Goal: Transaction & Acquisition: Book appointment/travel/reservation

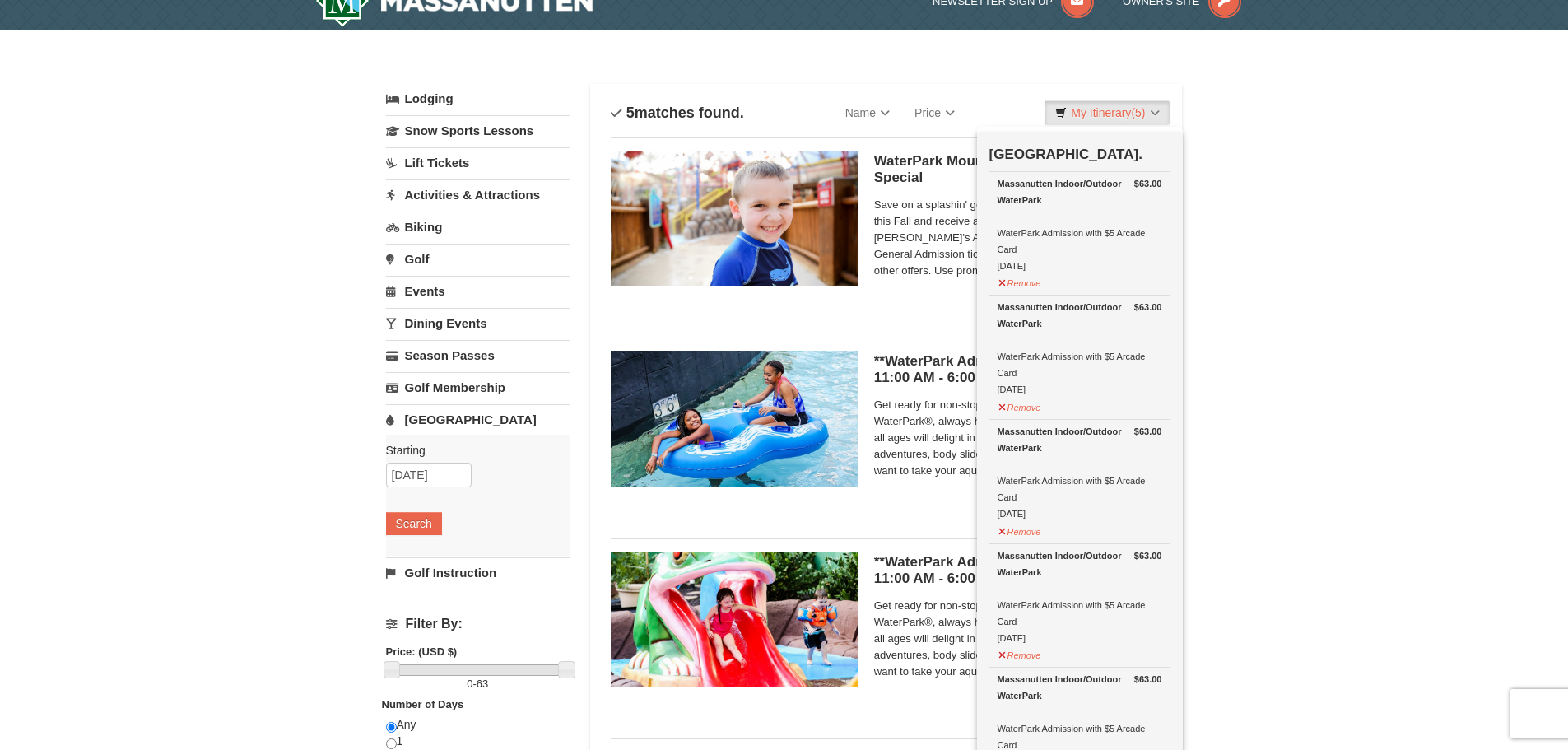
scroll to position [5, 0]
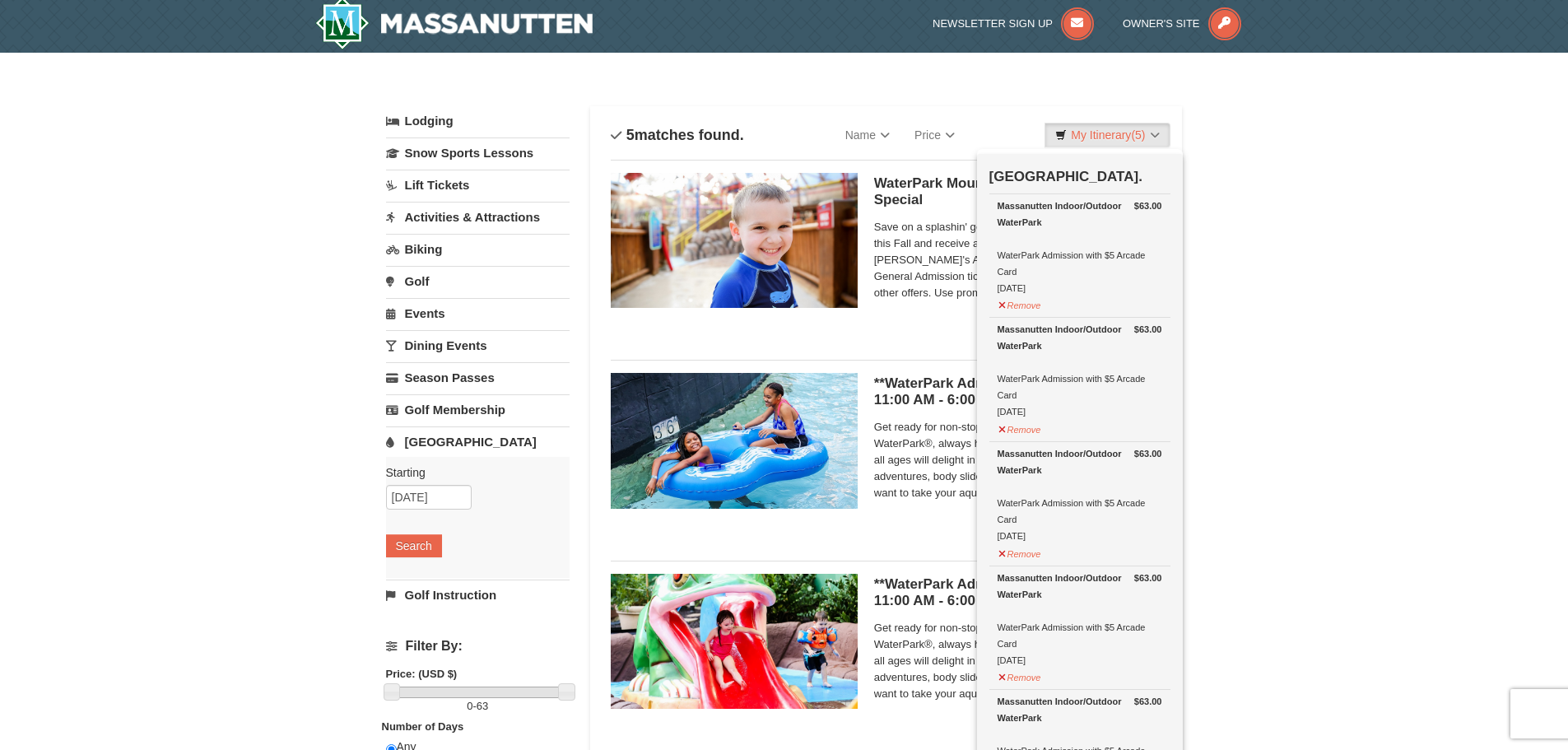
click at [1244, 156] on div "× Categories List Filter My Itinerary (5) Check Out Now [GEOGRAPHIC_DATA]. $63.…" at bounding box center [784, 630] width 1568 height 1154
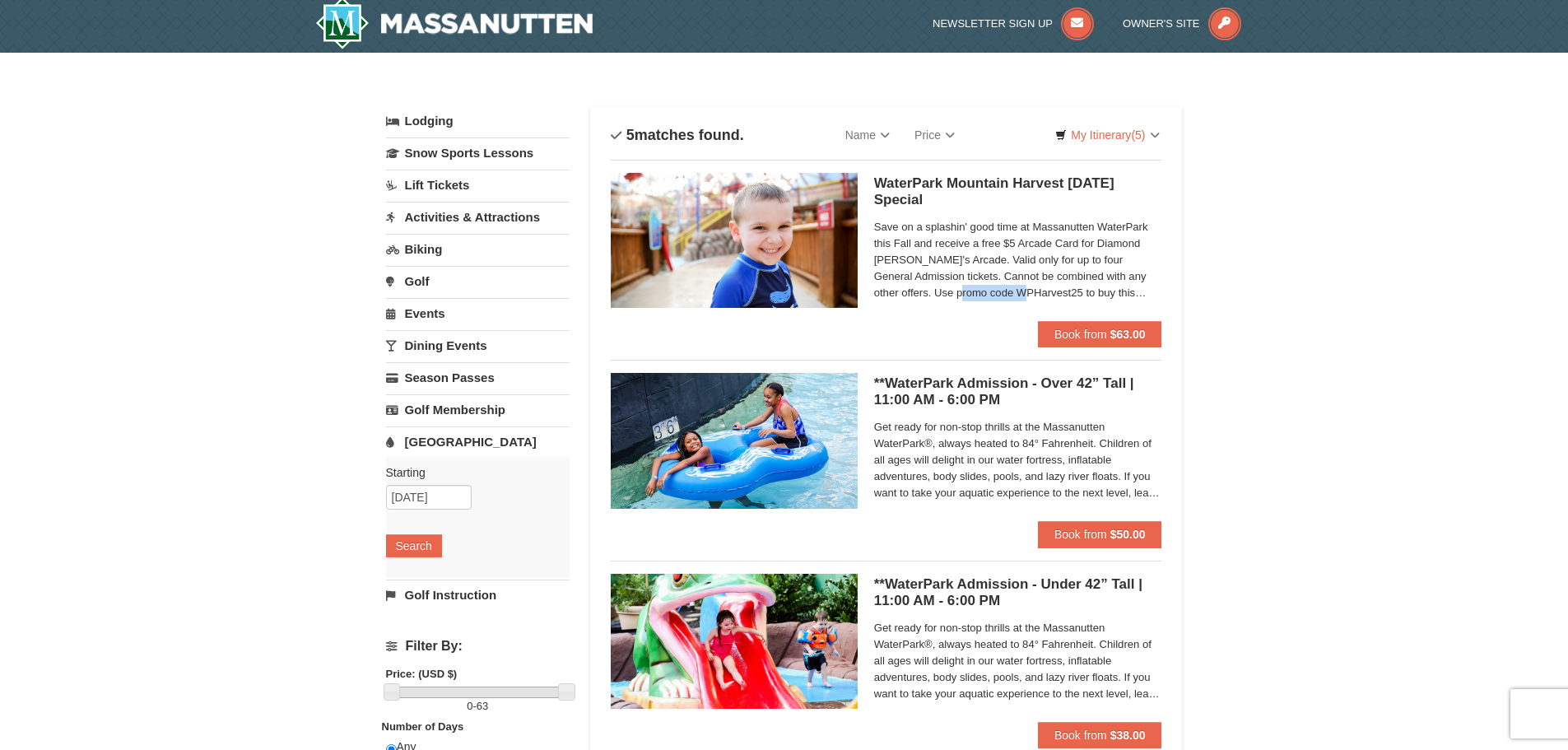
drag, startPoint x: 937, startPoint y: 292, endPoint x: 1000, endPoint y: 296, distance: 63.1
click at [1000, 296] on span "Save on a splashin' good time at Massanutten WaterPark this Fall and receive a …" at bounding box center [1017, 260] width 288 height 83
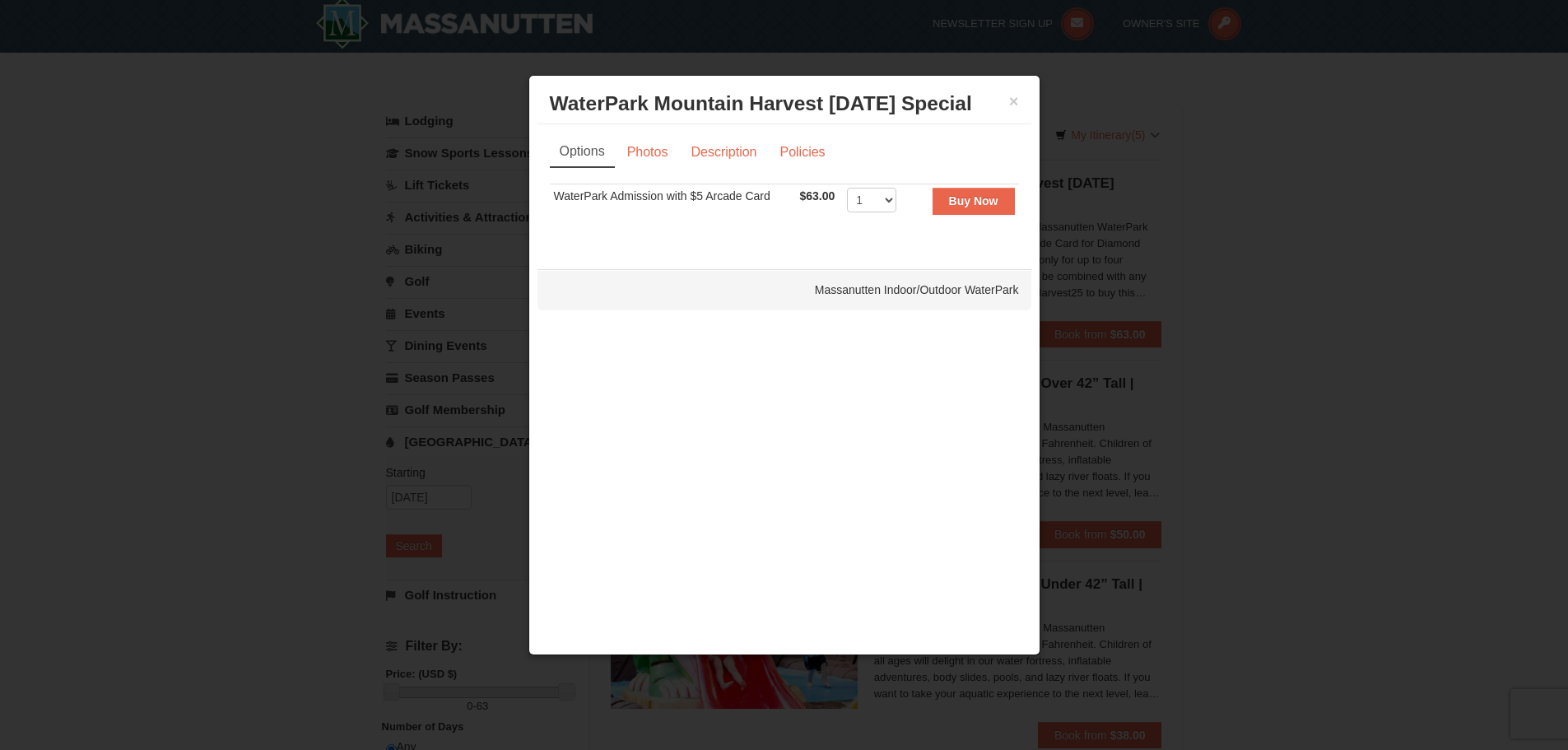
copy span "WPHarvest25"
click at [1016, 98] on button "×" at bounding box center [1014, 101] width 10 height 16
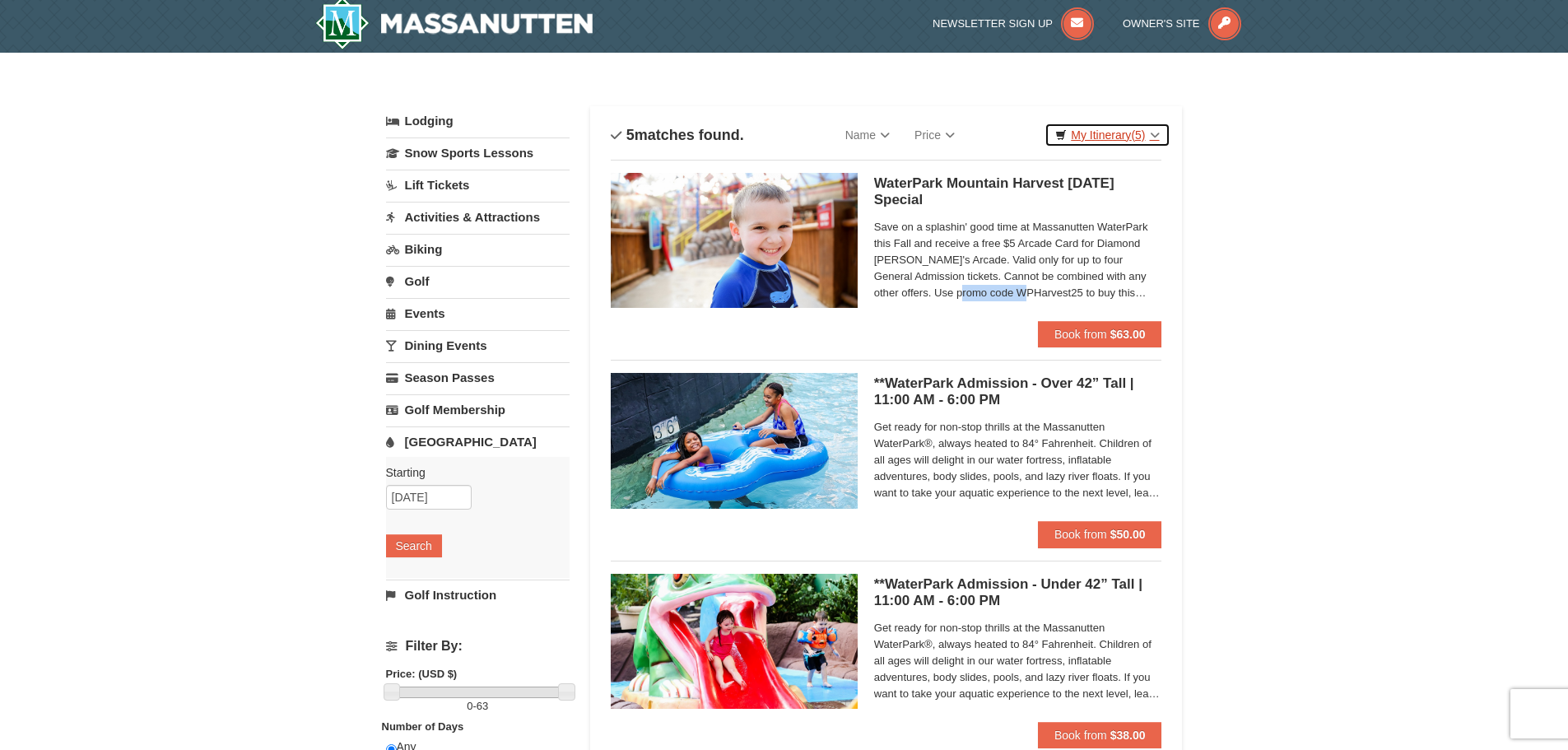
click at [1123, 135] on link "My Itinerary (5)" at bounding box center [1106, 135] width 125 height 25
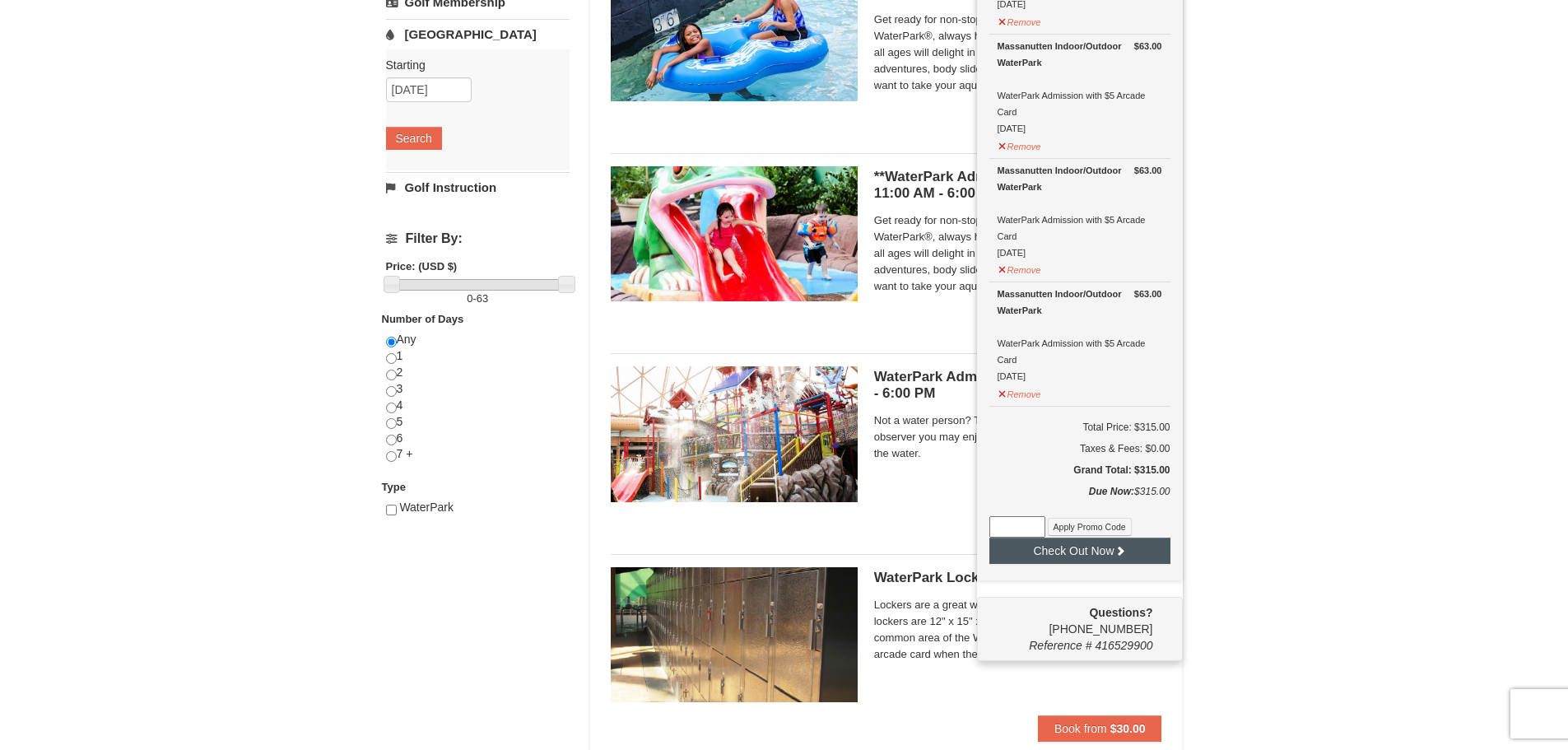
scroll to position [416, 0]
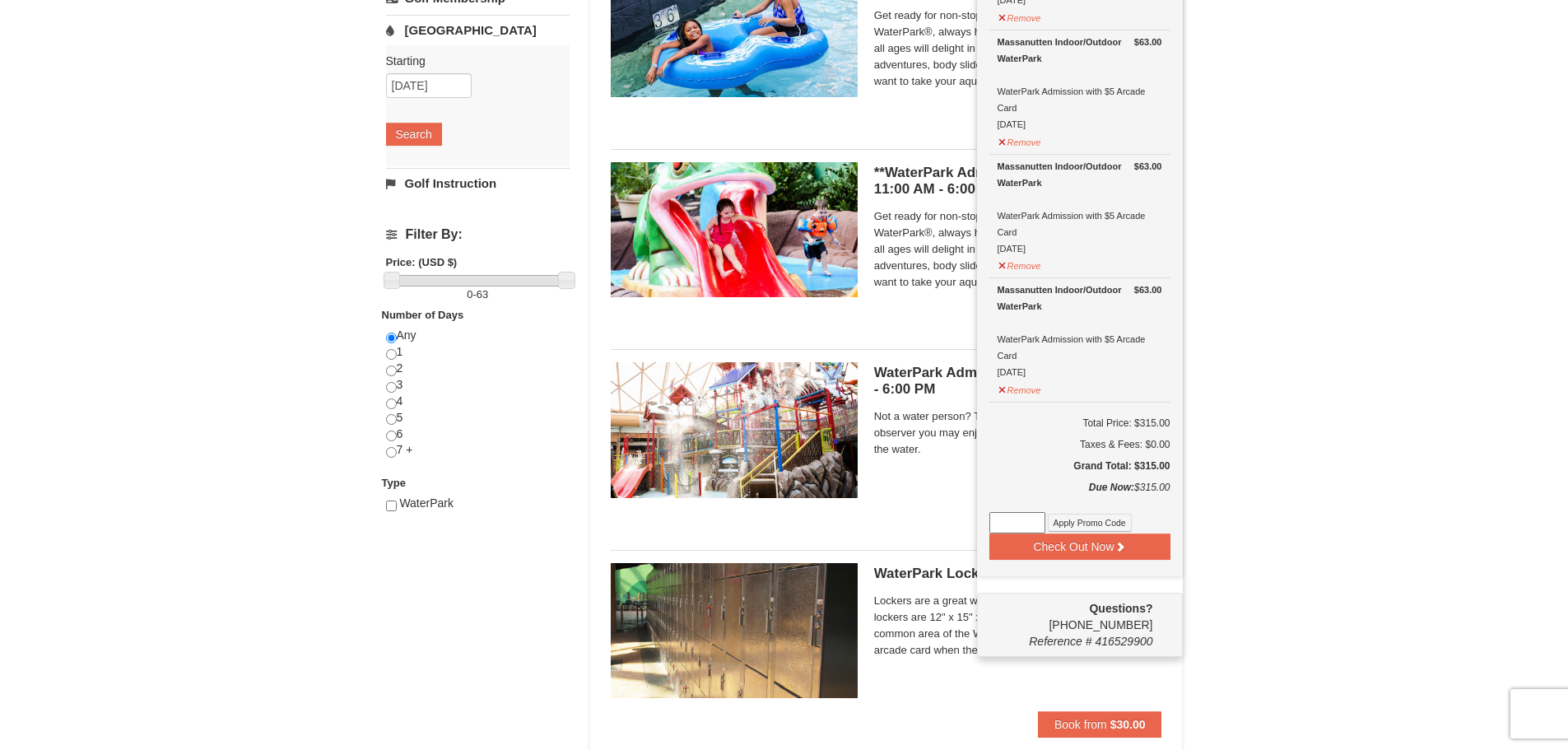
click at [1024, 523] on input at bounding box center [1017, 523] width 56 height 22
paste input "WPHarvest25"
type input "WPHarvest25"
click at [1091, 520] on button "Apply Promo Code" at bounding box center [1090, 522] width 84 height 18
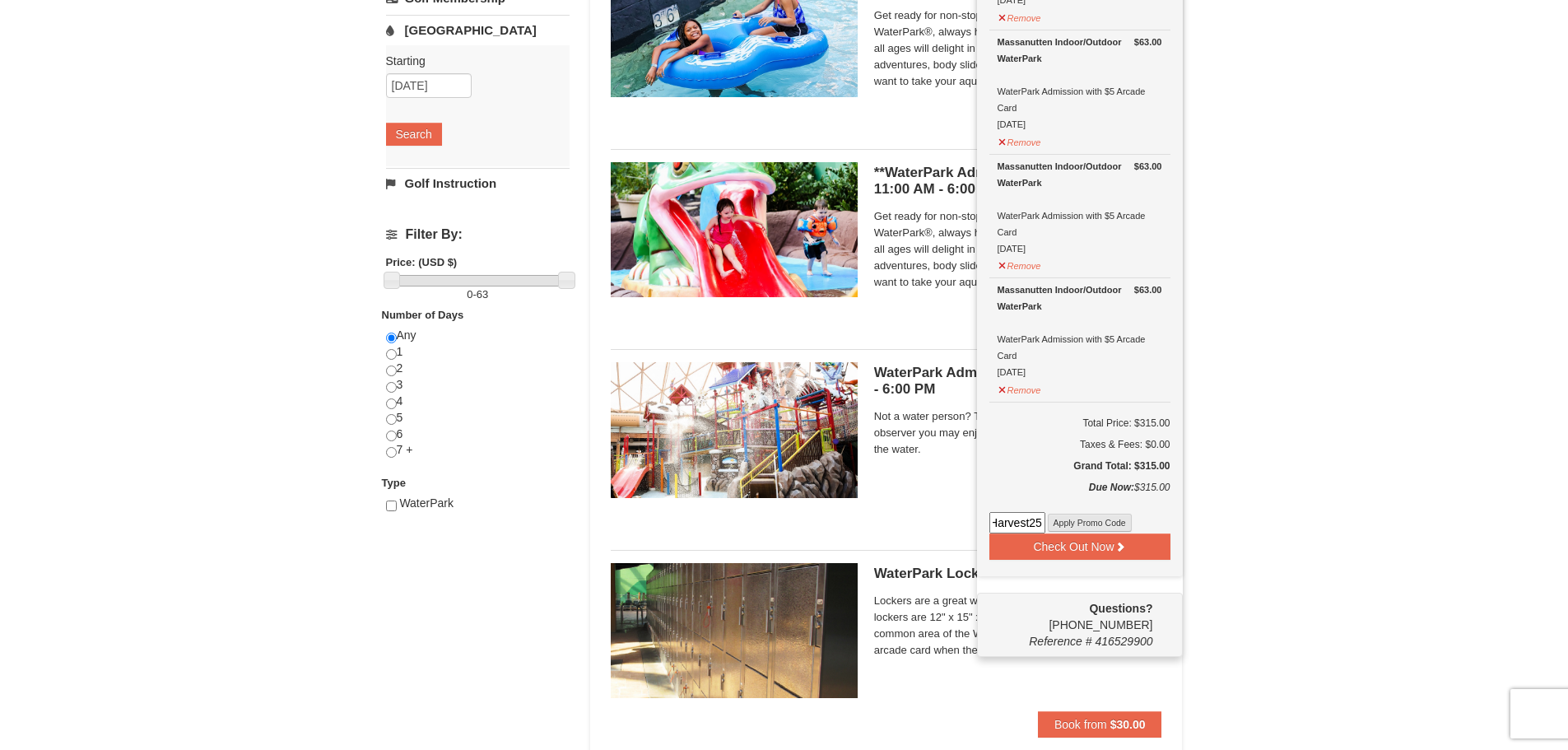
scroll to position [0, 0]
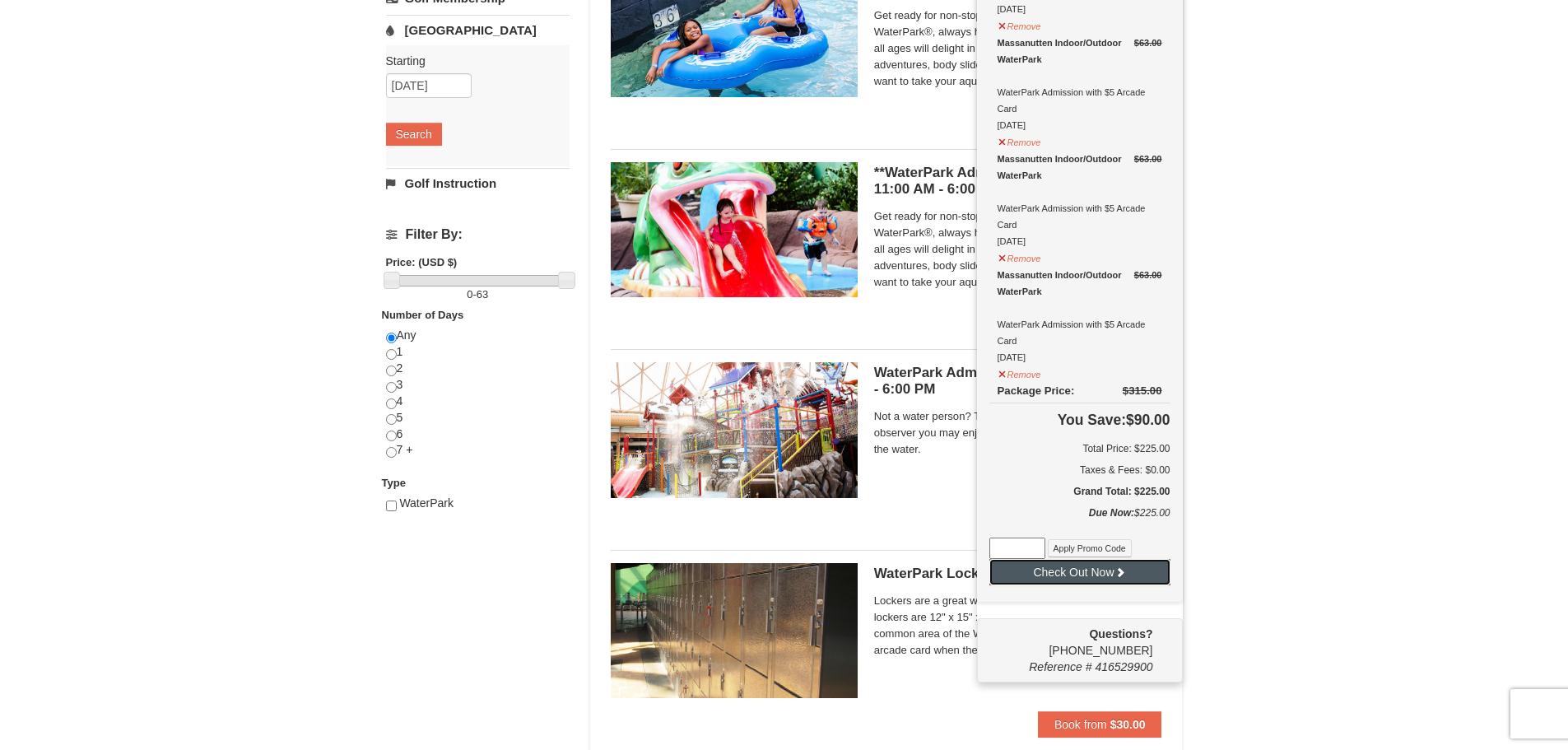
click at [1076, 575] on button "Check Out Now" at bounding box center [1080, 571] width 181 height 26
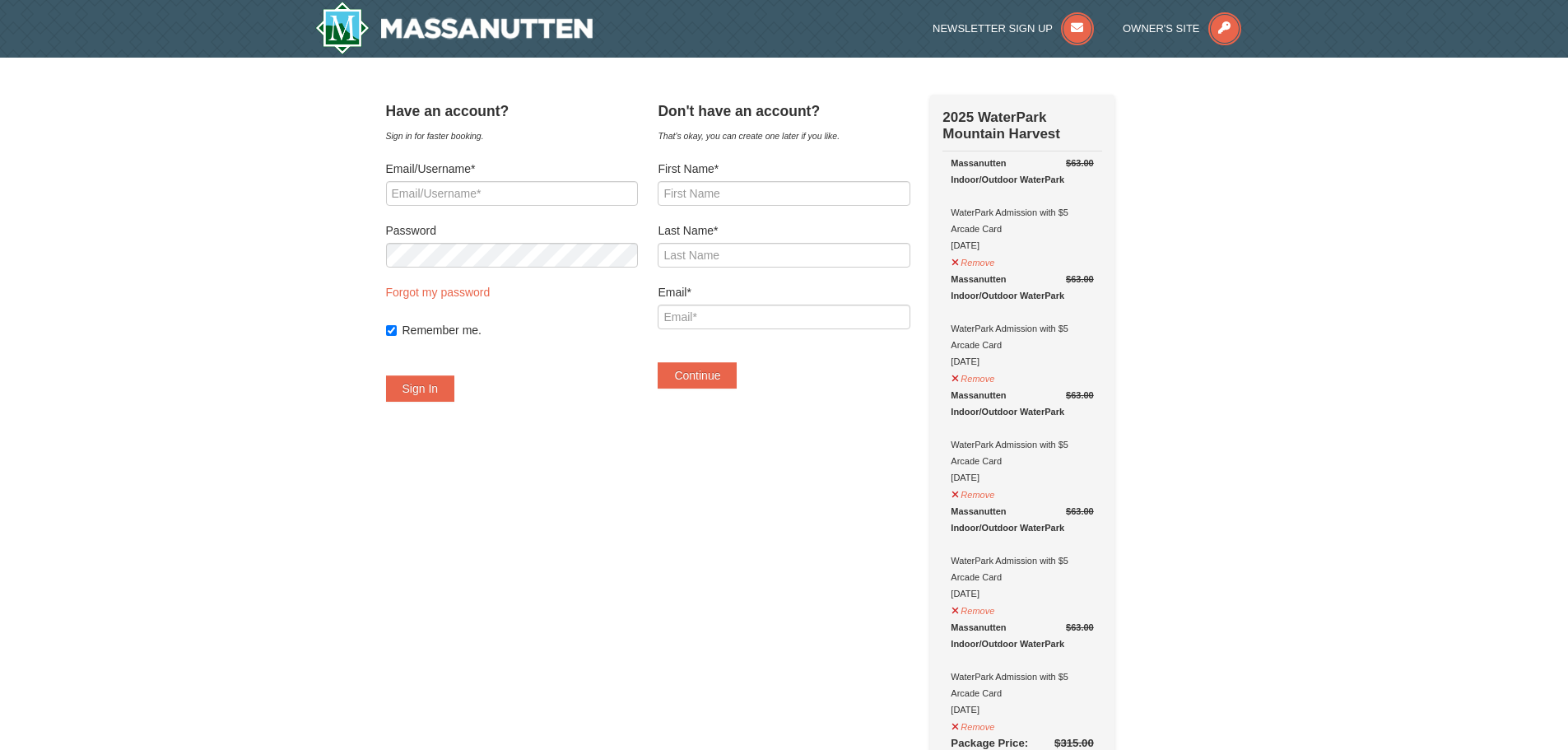
select select "10"
click at [732, 188] on input "First Name*" at bounding box center [783, 194] width 252 height 25
type input "Kaitlin"
type input "Grant"
type input "[EMAIL_ADDRESS][DOMAIN_NAME]"
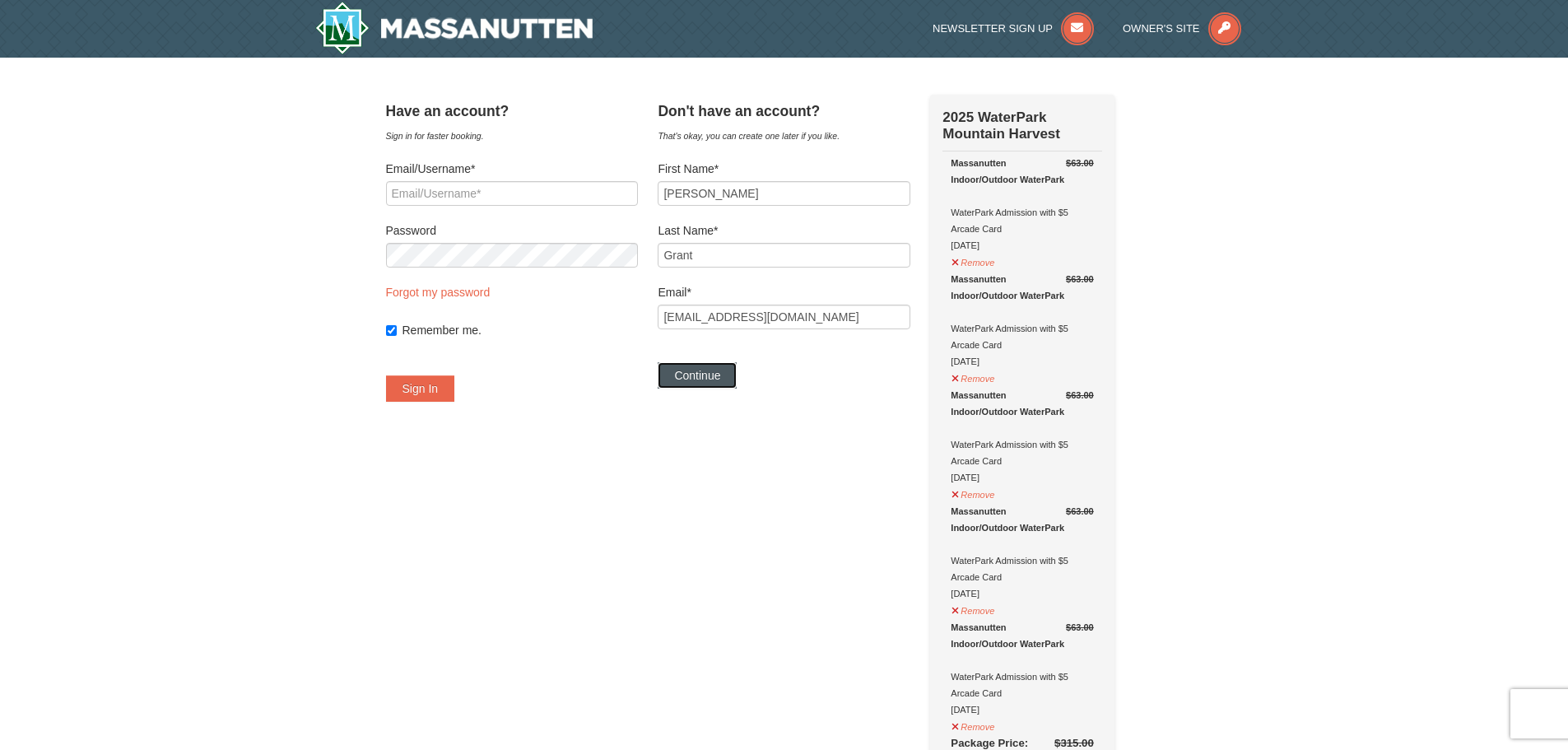
click at [734, 379] on button "Continue" at bounding box center [697, 375] width 79 height 26
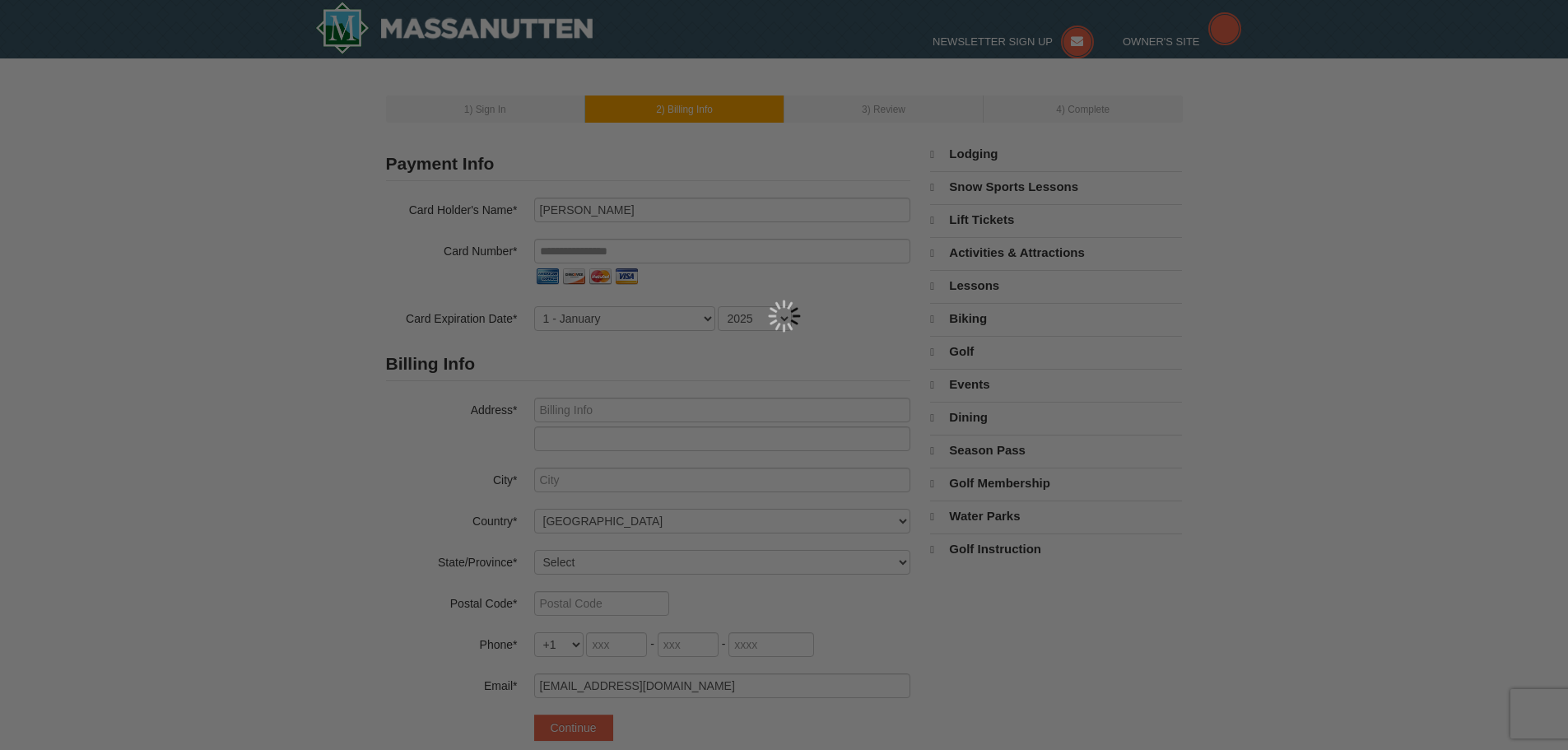
select select "10"
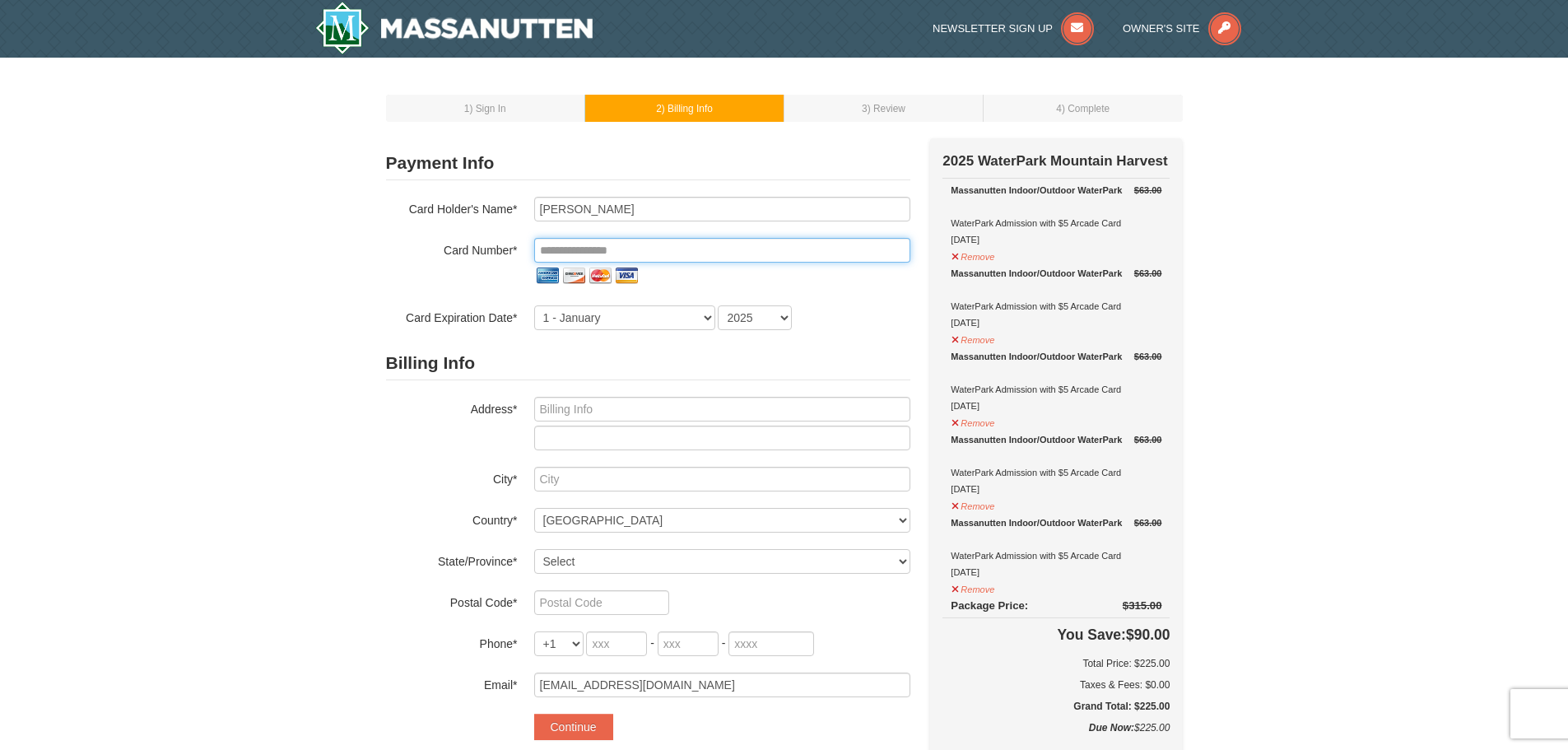
click at [582, 244] on input "tel" at bounding box center [721, 250] width 376 height 25
type input "Kaitlin B Grant"
type input "**********"
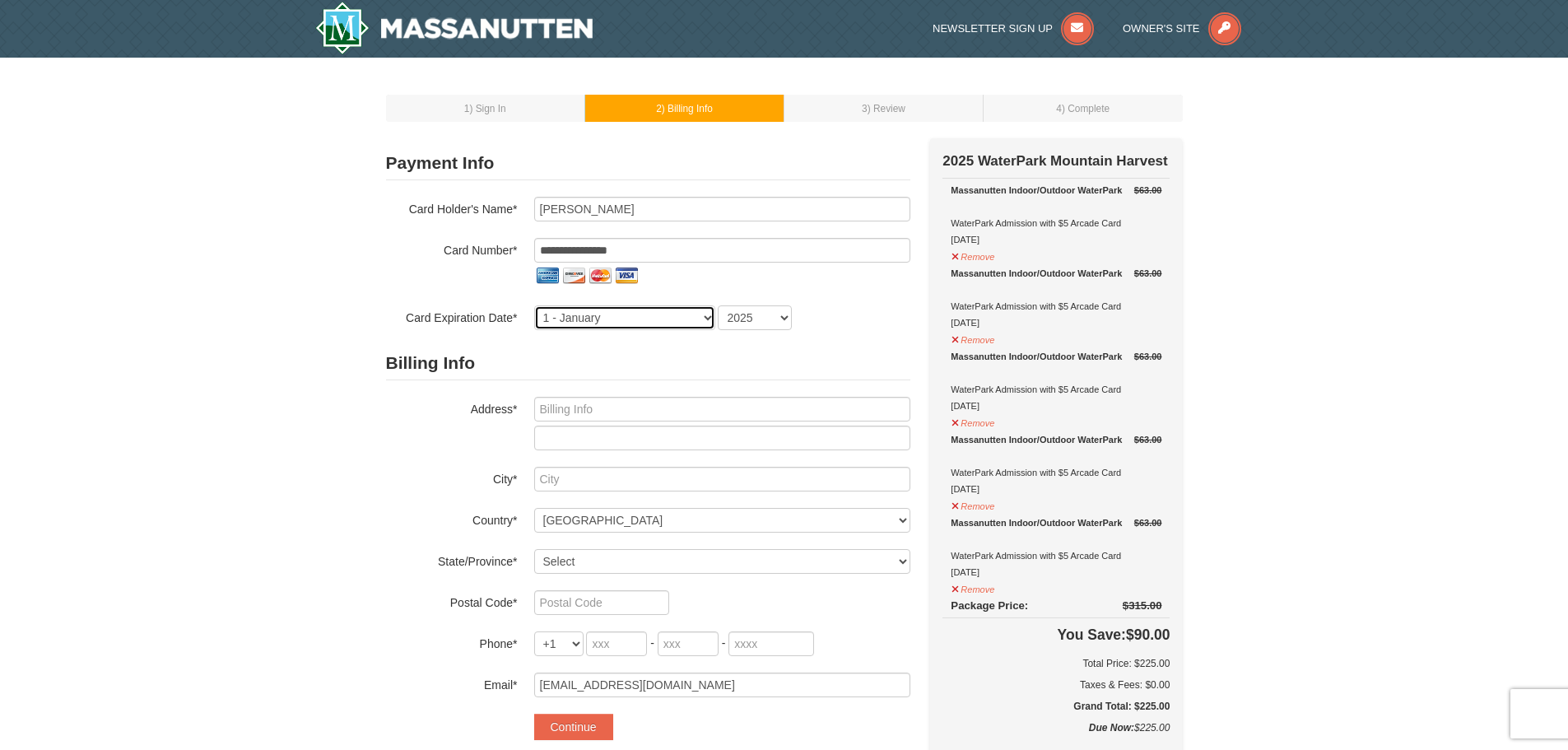
select select "4"
select select "2027"
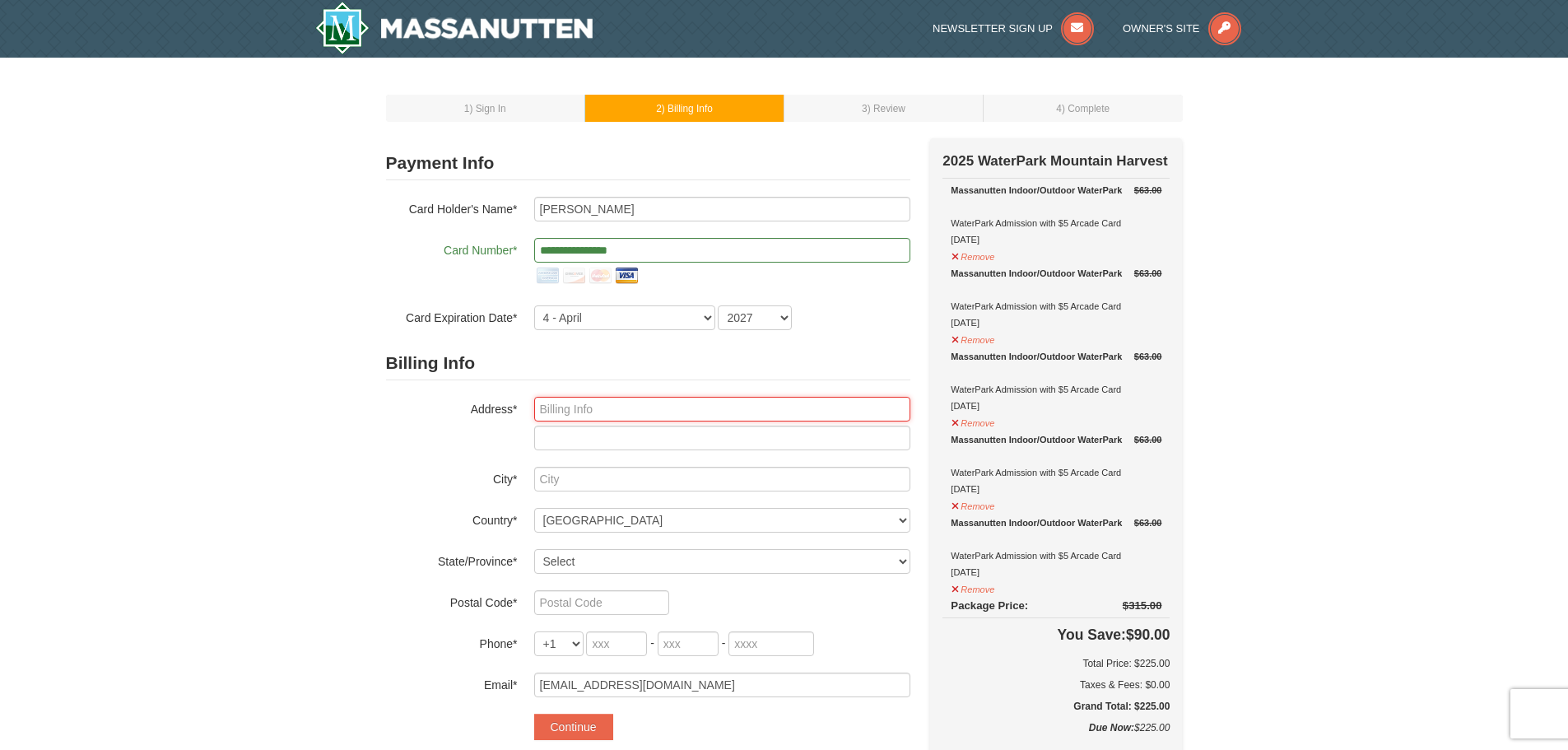
click at [614, 406] on input "text" at bounding box center [721, 409] width 376 height 25
type input "2770 Farmer Rd."
type input "Denton"
select select "NC"
type input "27239"
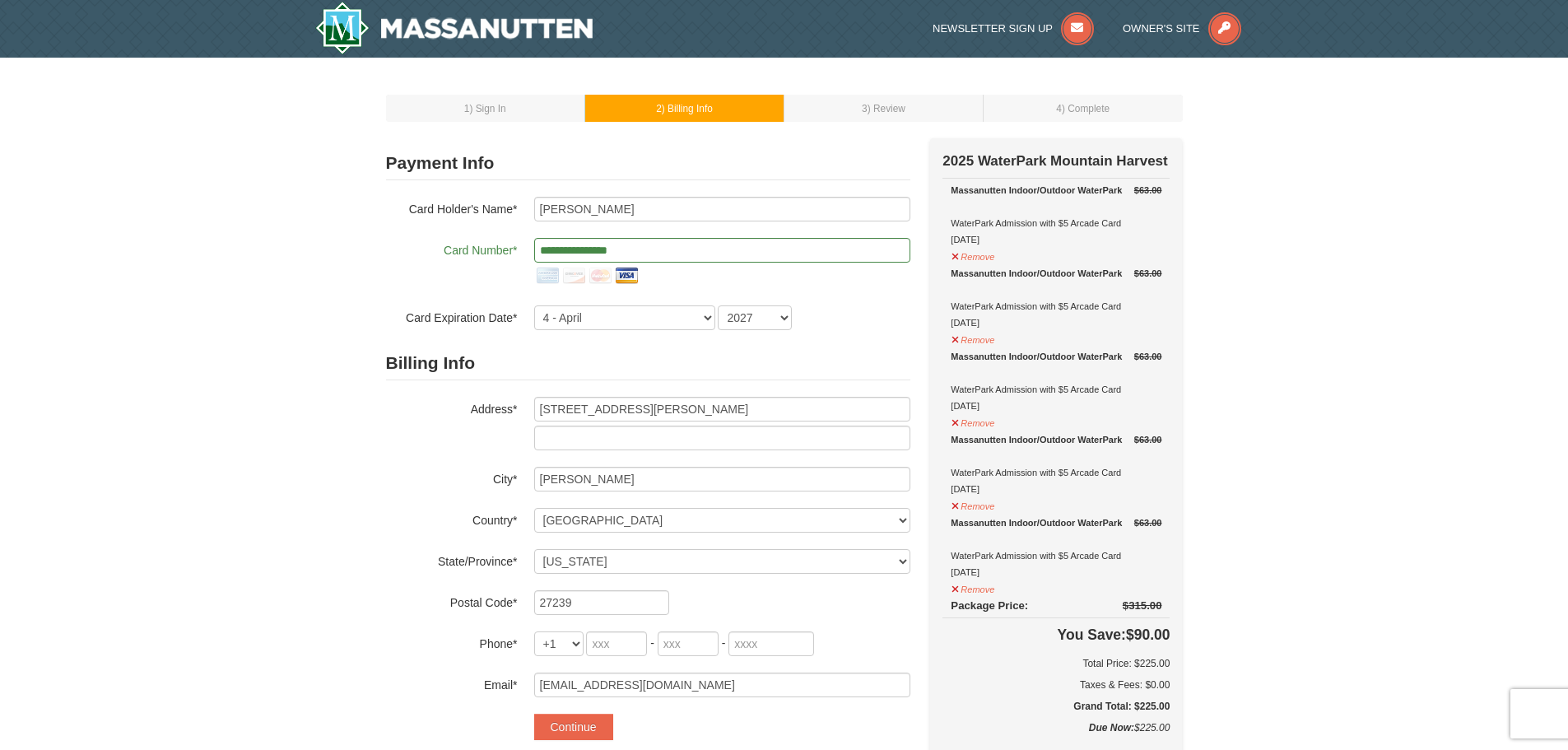
type input "336"
type input "302"
type input "2452"
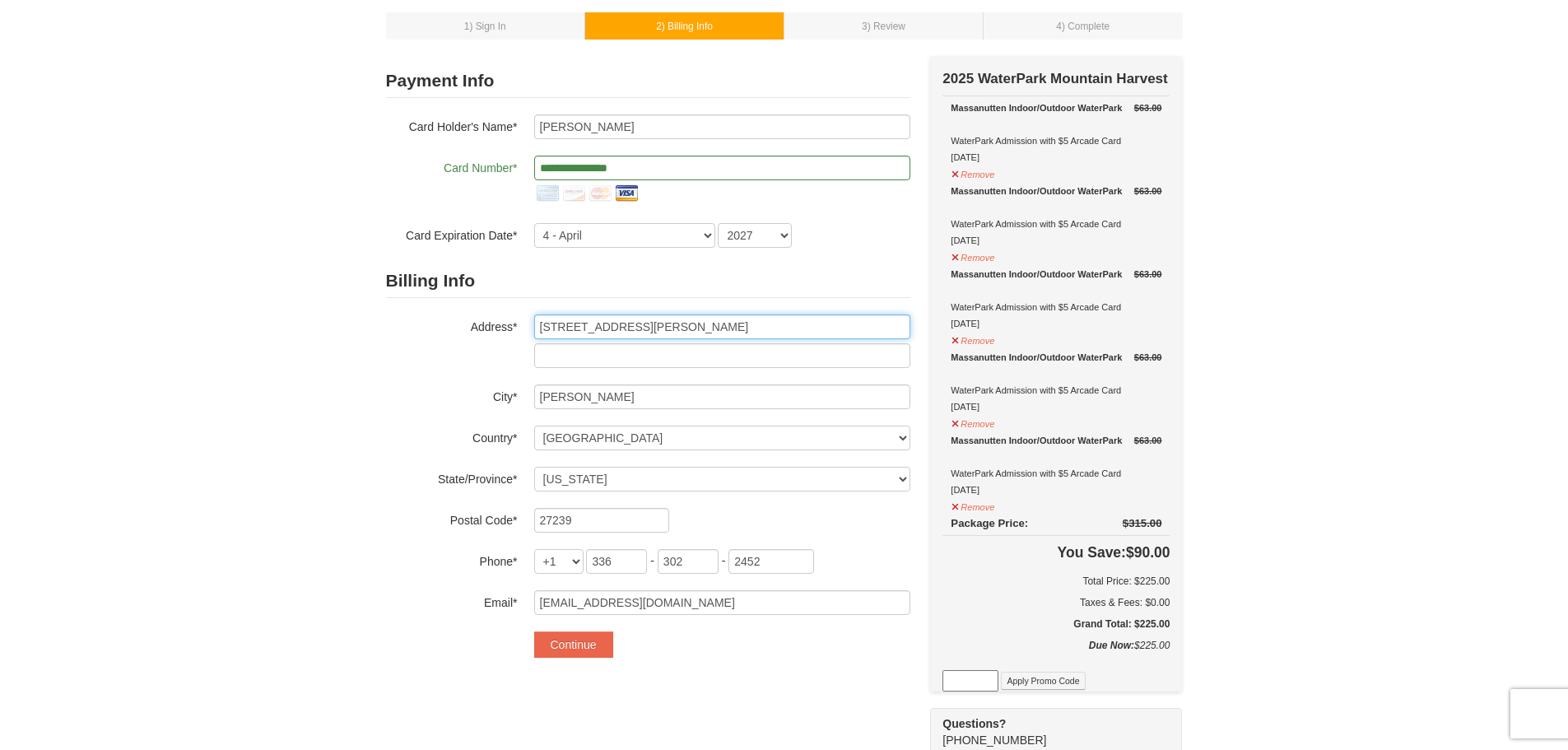
scroll to position [164, 0]
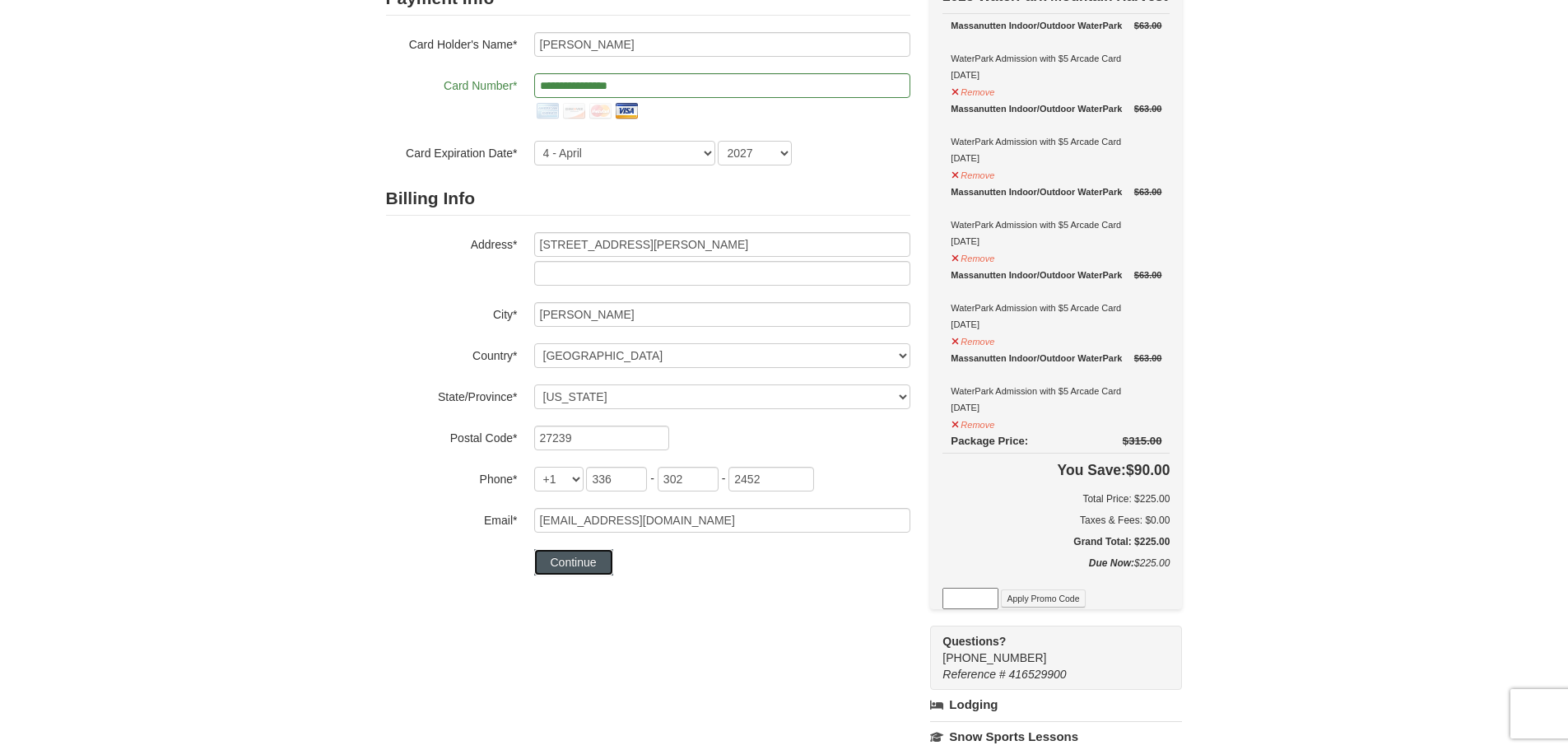
click at [573, 561] on button "Continue" at bounding box center [573, 562] width 79 height 26
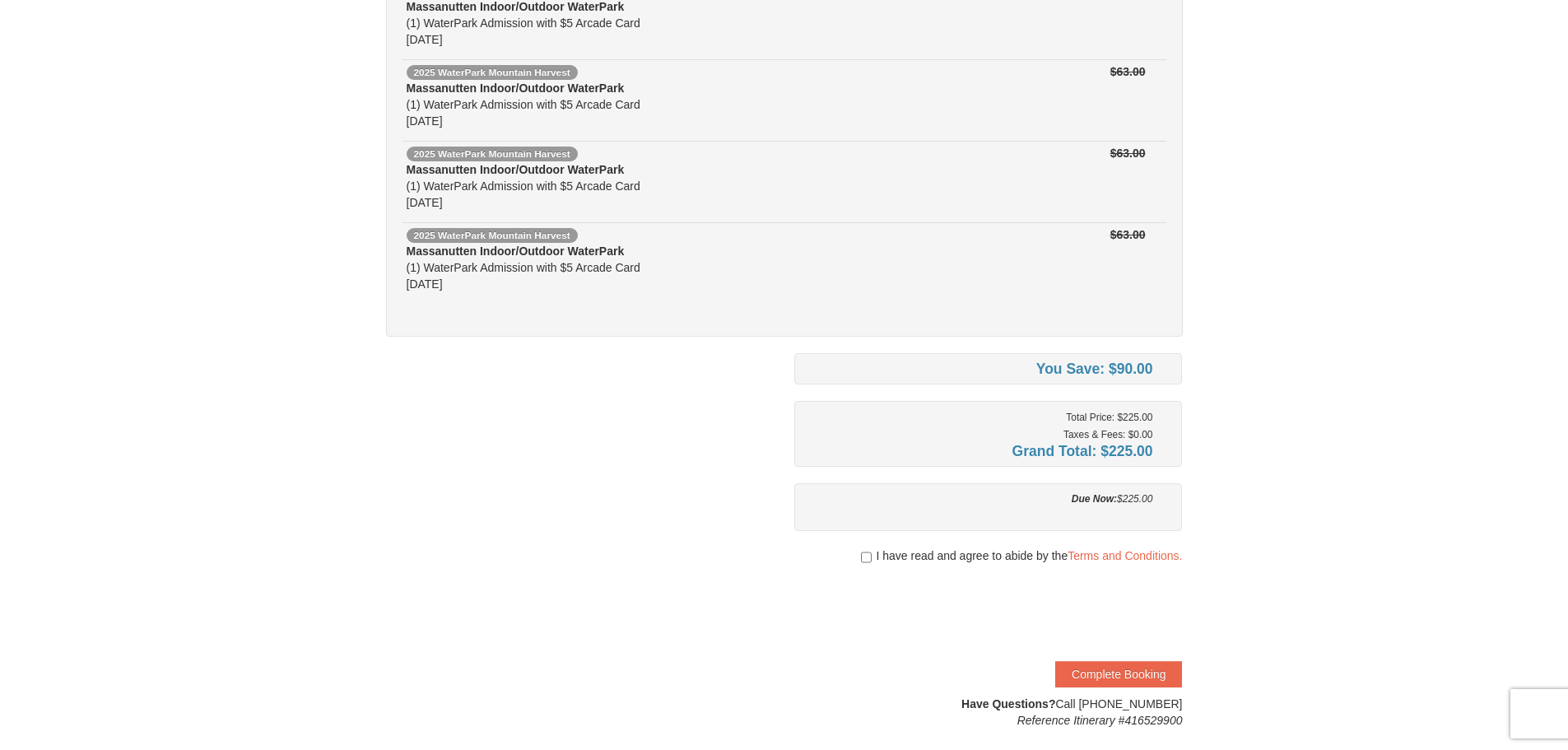
scroll to position [329, 0]
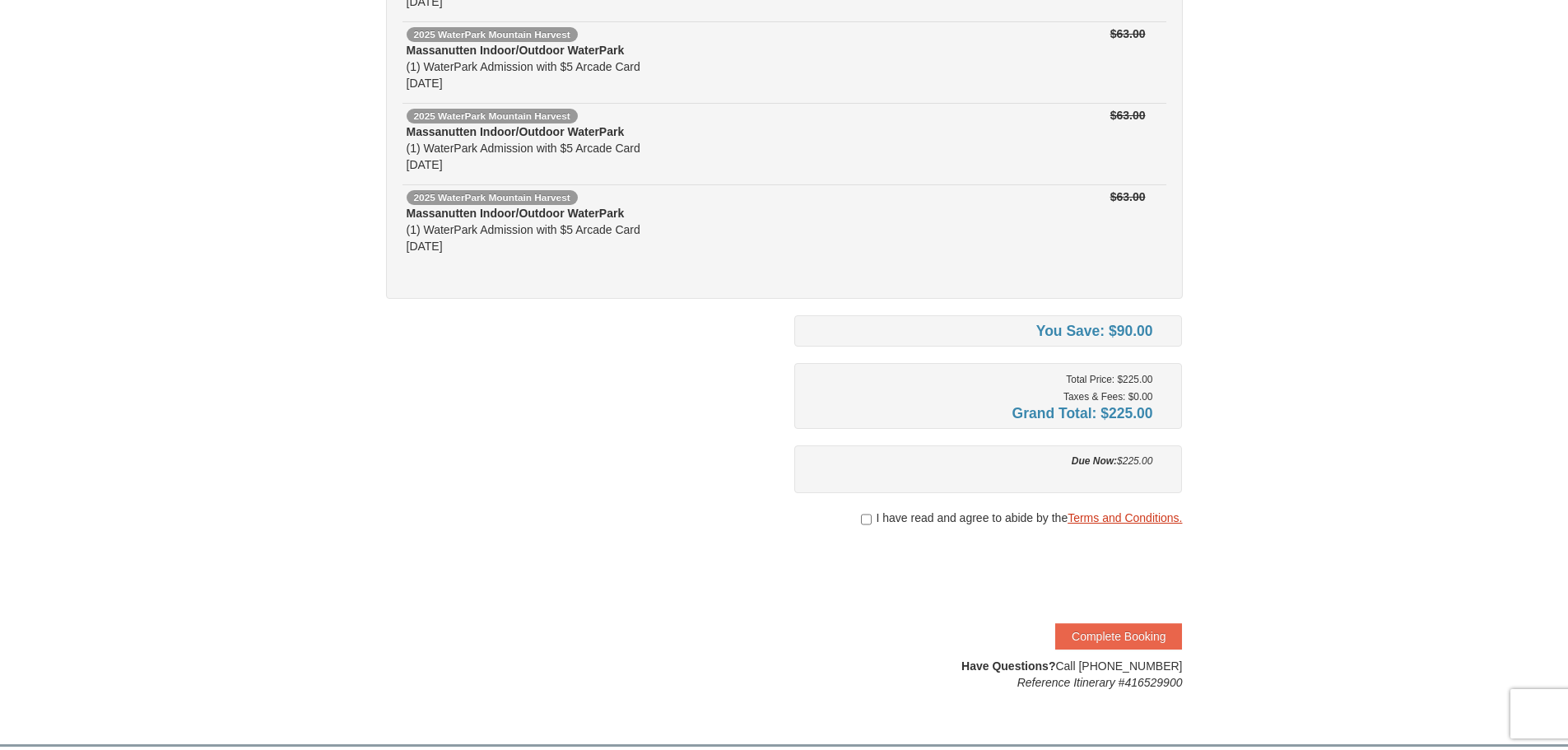
click at [1113, 519] on link "Terms and Conditions." at bounding box center [1125, 518] width 115 height 13
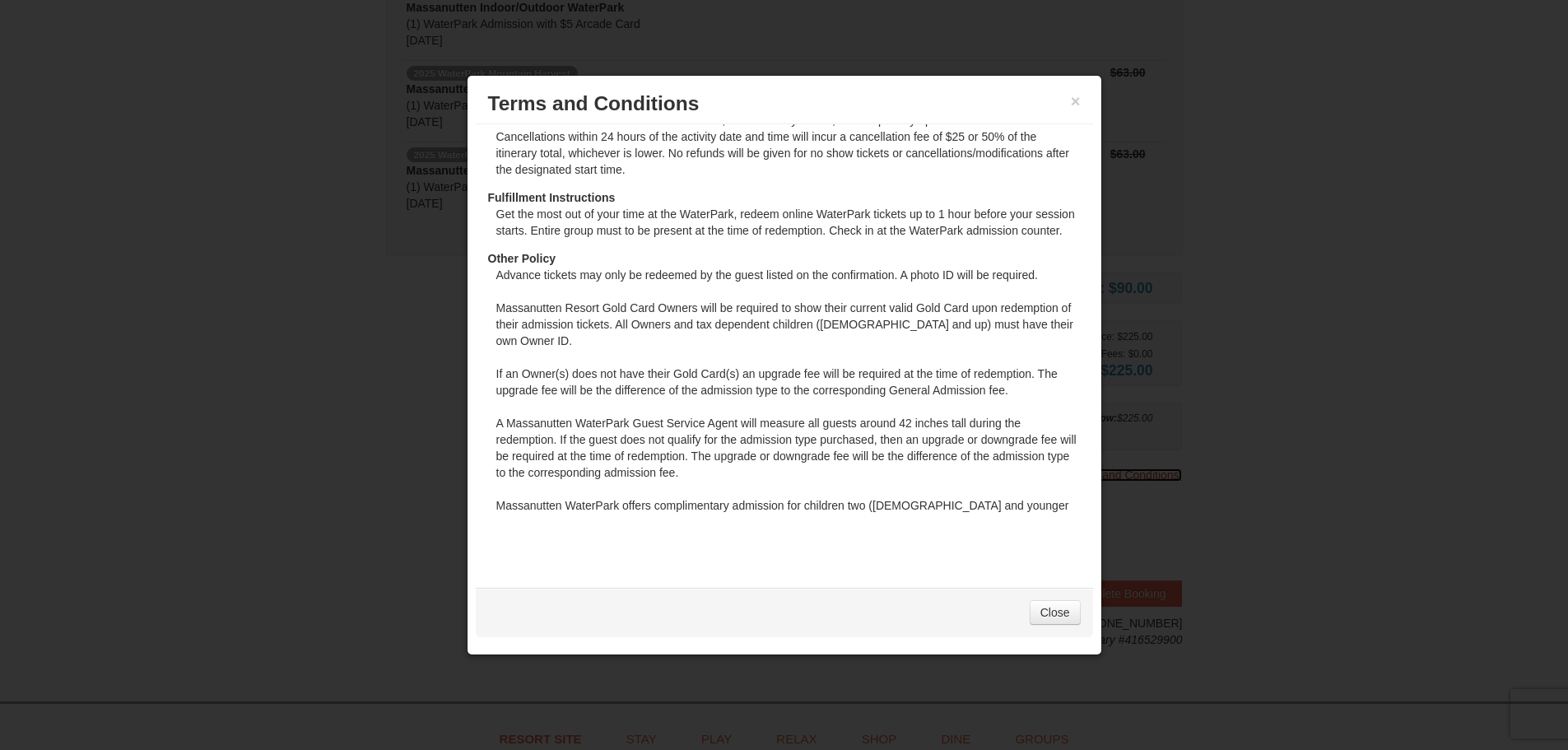
scroll to position [412, 0]
click at [1049, 610] on link "Close" at bounding box center [1055, 613] width 51 height 25
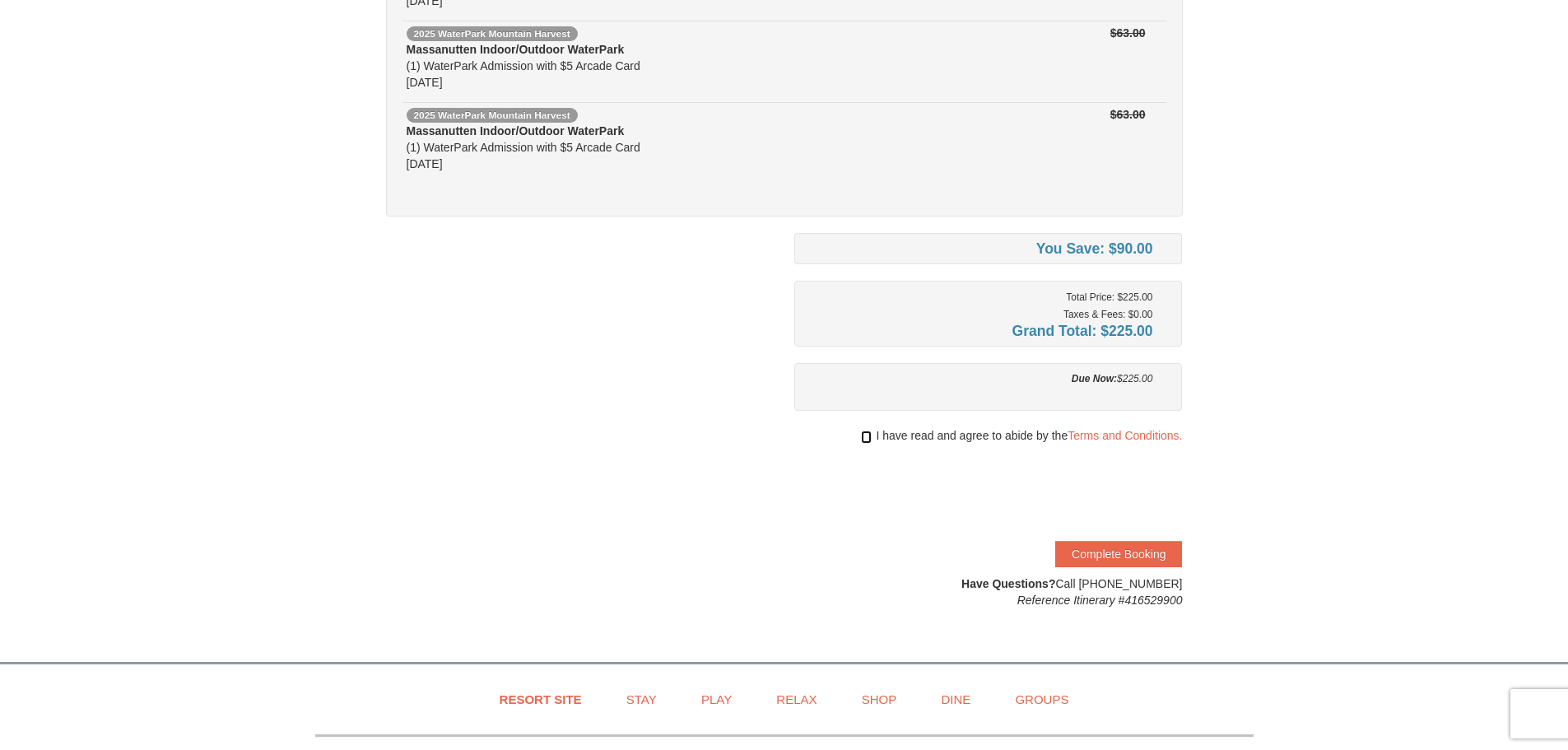
click at [862, 432] on input "checkbox" at bounding box center [867, 437] width 11 height 13
checkbox input "true"
click at [1105, 554] on button "Complete Booking" at bounding box center [1118, 554] width 126 height 26
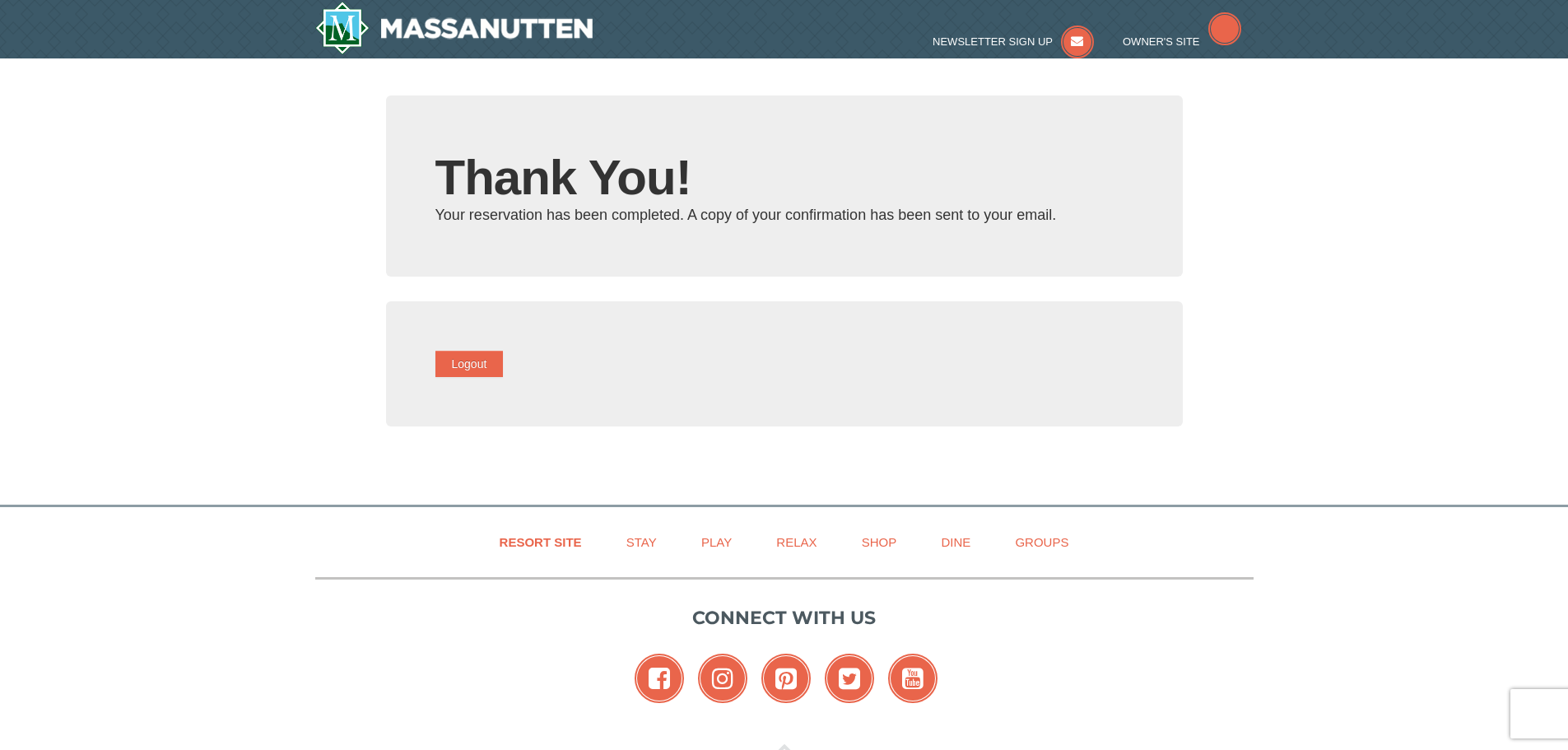
type input "[EMAIL_ADDRESS][DOMAIN_NAME]"
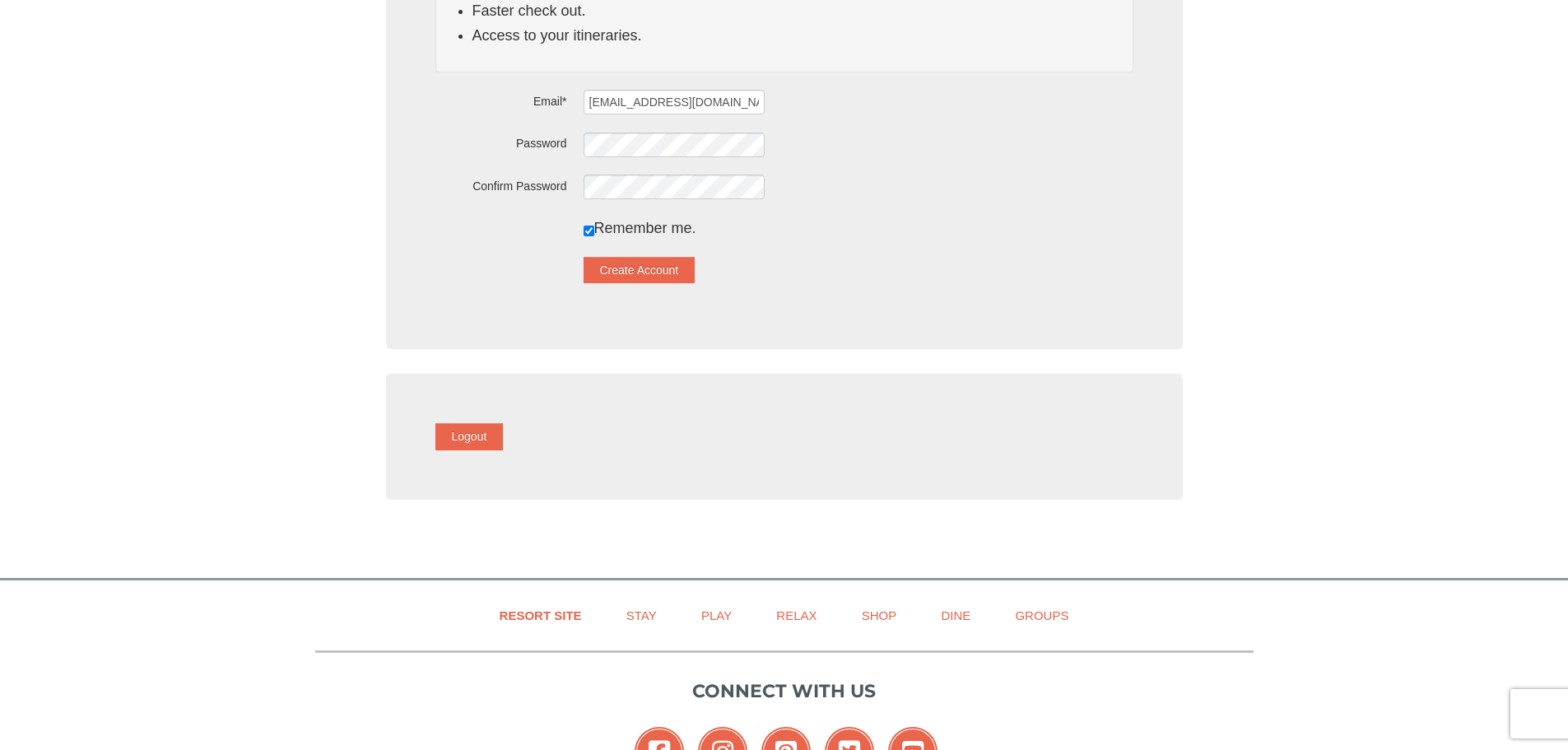
scroll to position [493, 0]
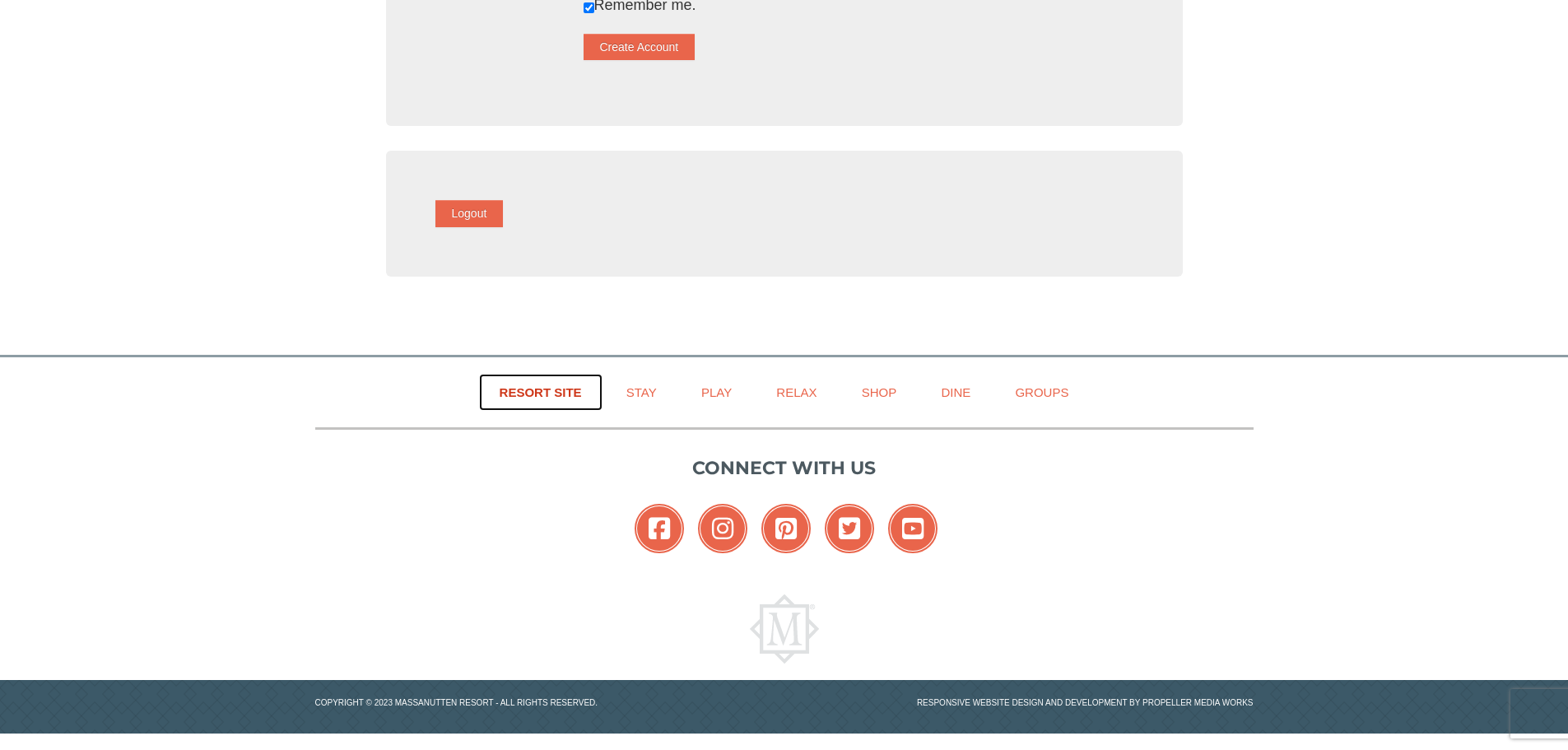
click at [569, 394] on link "Resort Site" at bounding box center [541, 391] width 124 height 37
